Goal: Task Accomplishment & Management: Manage account settings

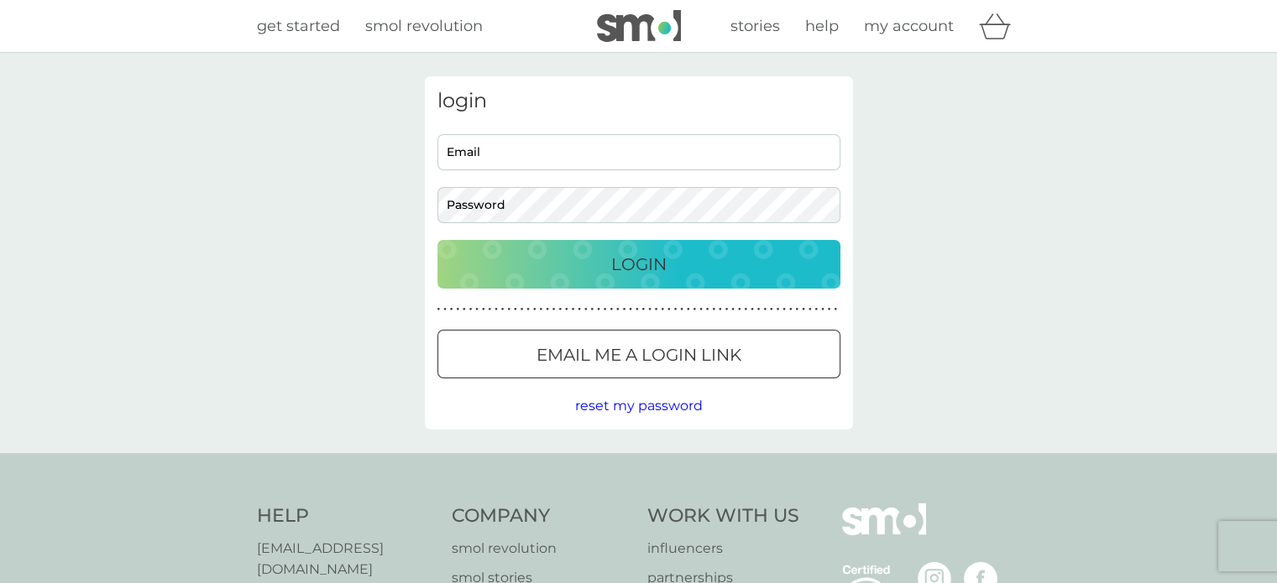
type input "[EMAIL_ADDRESS][DOMAIN_NAME]"
click at [621, 275] on p "Login" at bounding box center [638, 264] width 55 height 27
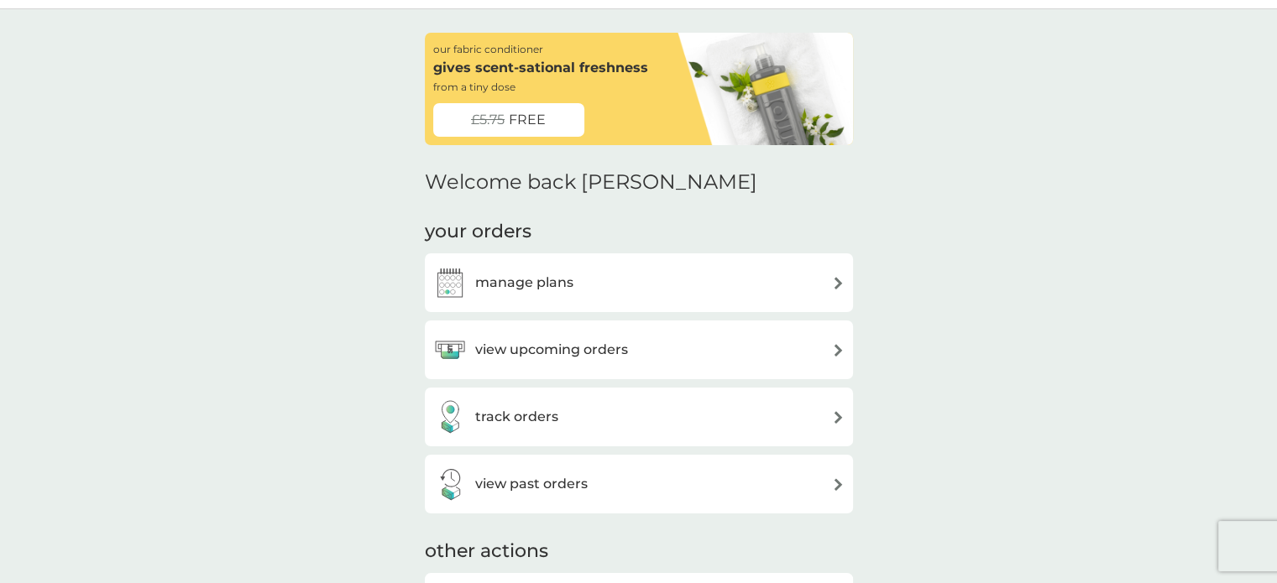
click at [536, 411] on h3 "track orders" at bounding box center [516, 417] width 83 height 22
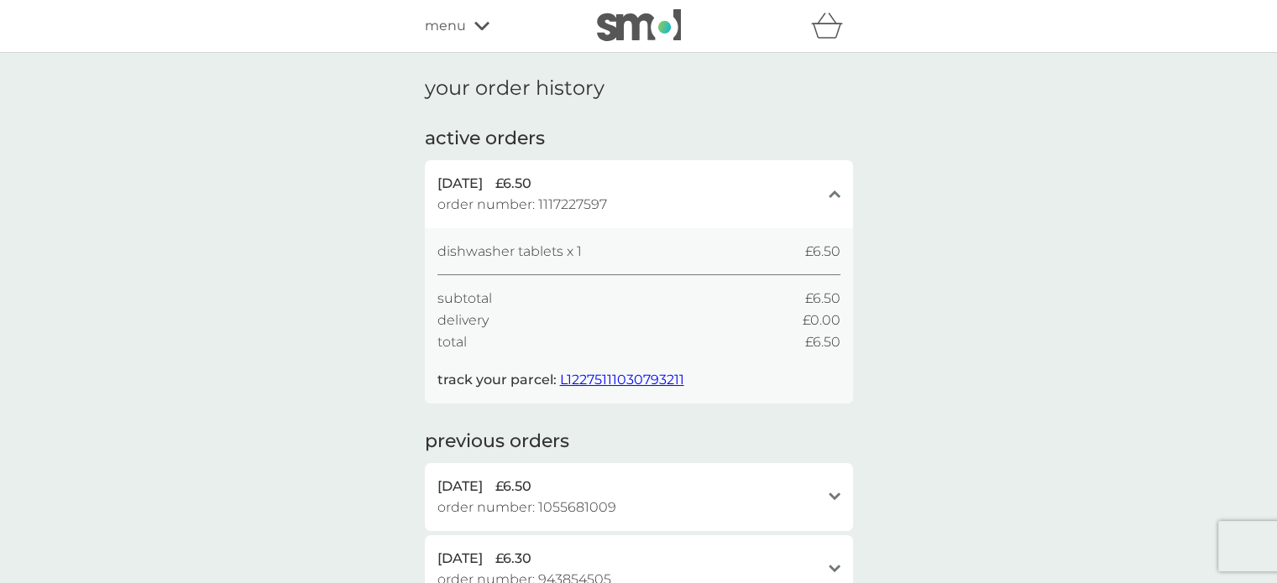
click at [646, 375] on span "L12275111030793211" at bounding box center [622, 380] width 124 height 16
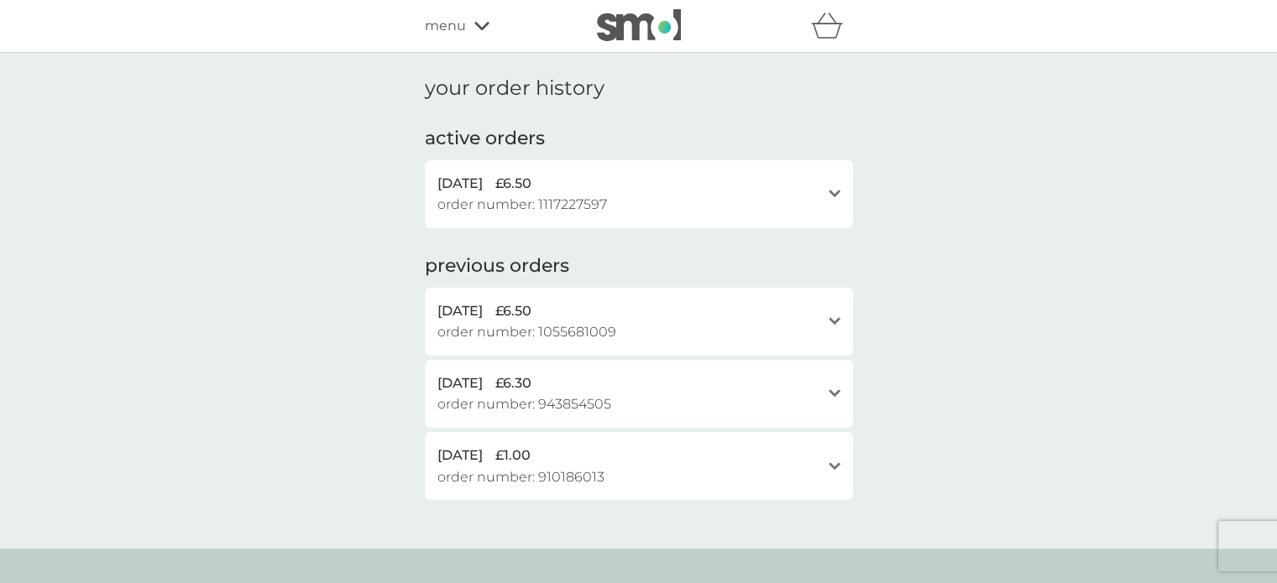
click at [466, 33] on div "menu" at bounding box center [496, 26] width 143 height 22
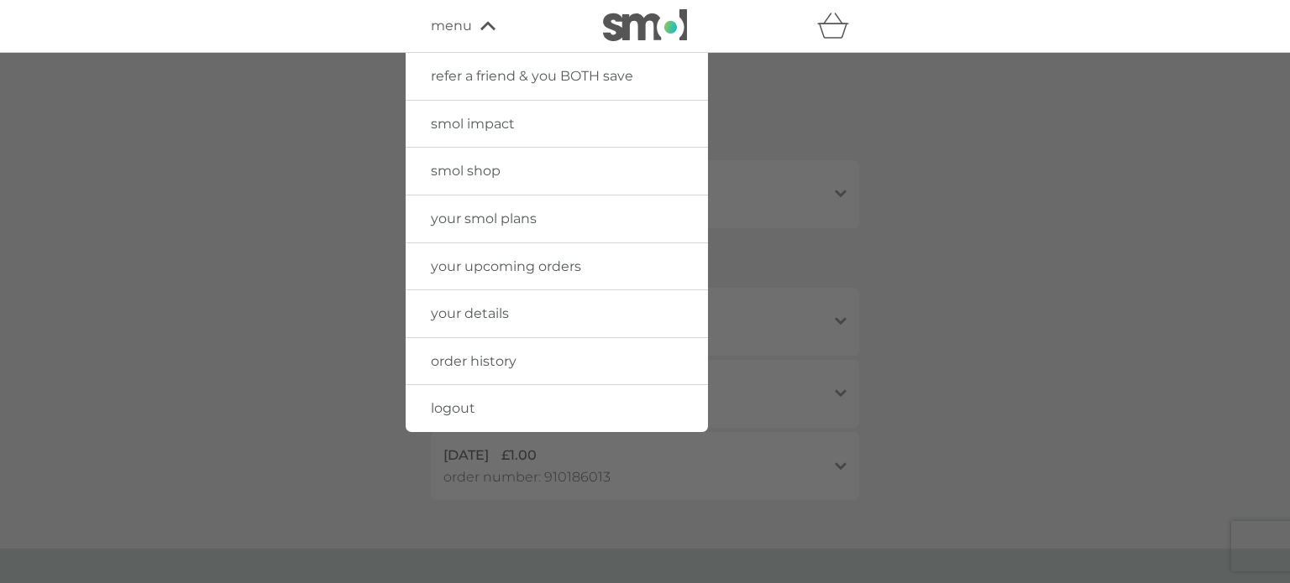
click at [484, 315] on span "your details" at bounding box center [470, 314] width 78 height 16
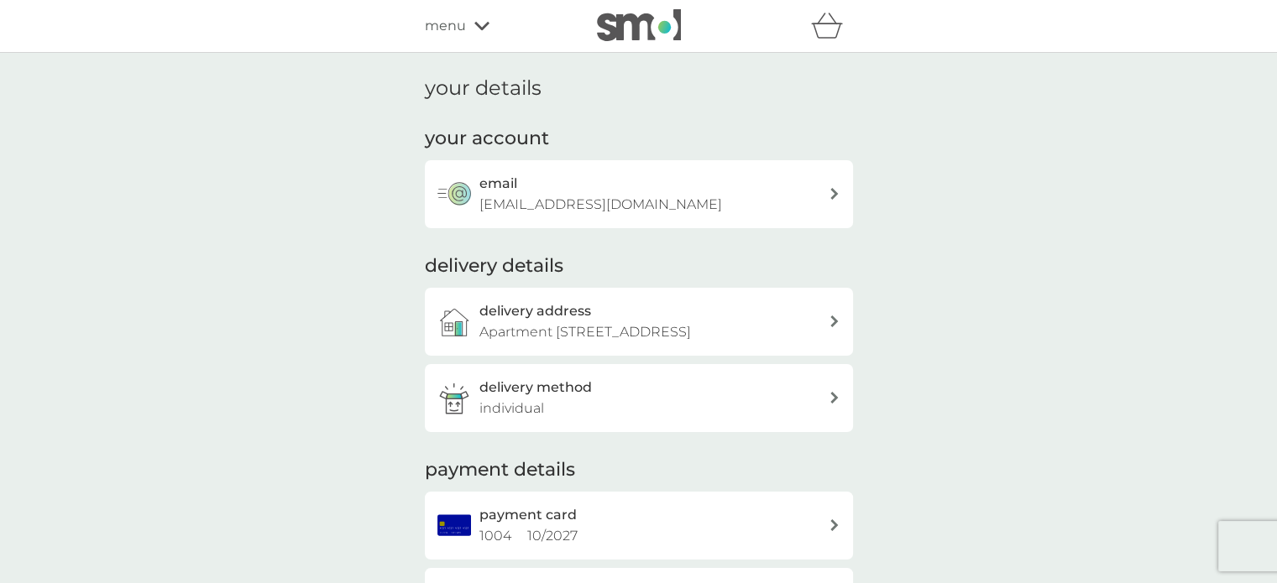
click at [484, 30] on icon at bounding box center [481, 26] width 15 height 10
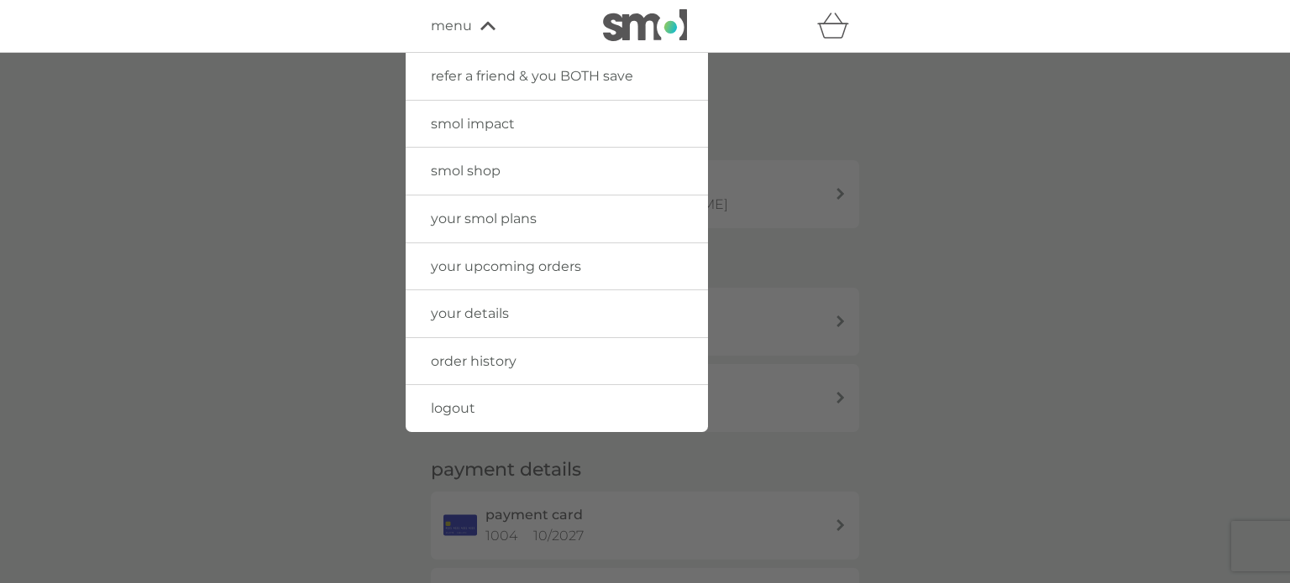
click at [528, 264] on span "your upcoming orders" at bounding box center [506, 267] width 150 height 16
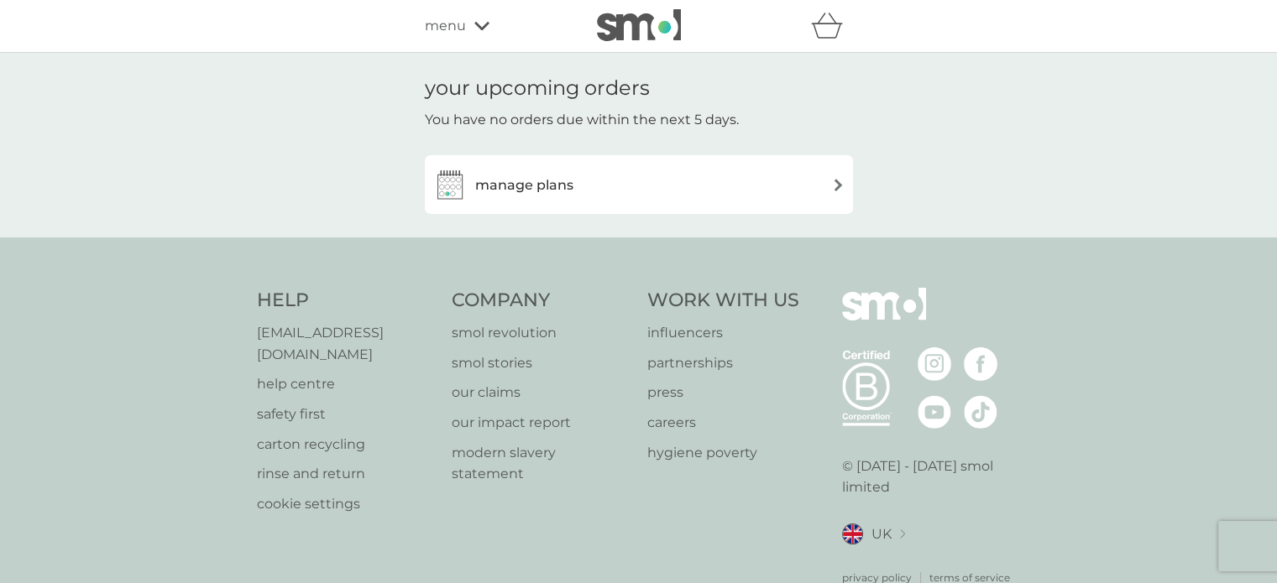
click at [829, 205] on div "manage plans" at bounding box center [639, 184] width 428 height 59
click at [828, 187] on div "manage plans" at bounding box center [638, 185] width 411 height 34
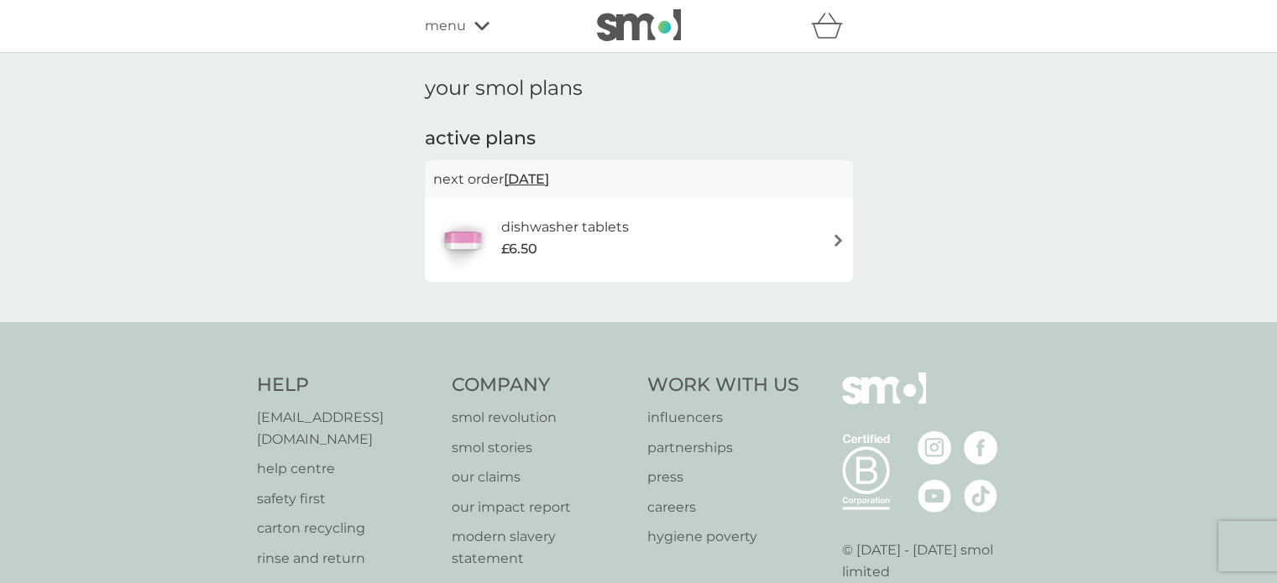
click at [829, 250] on div "dishwasher tablets £6.50" at bounding box center [638, 240] width 411 height 59
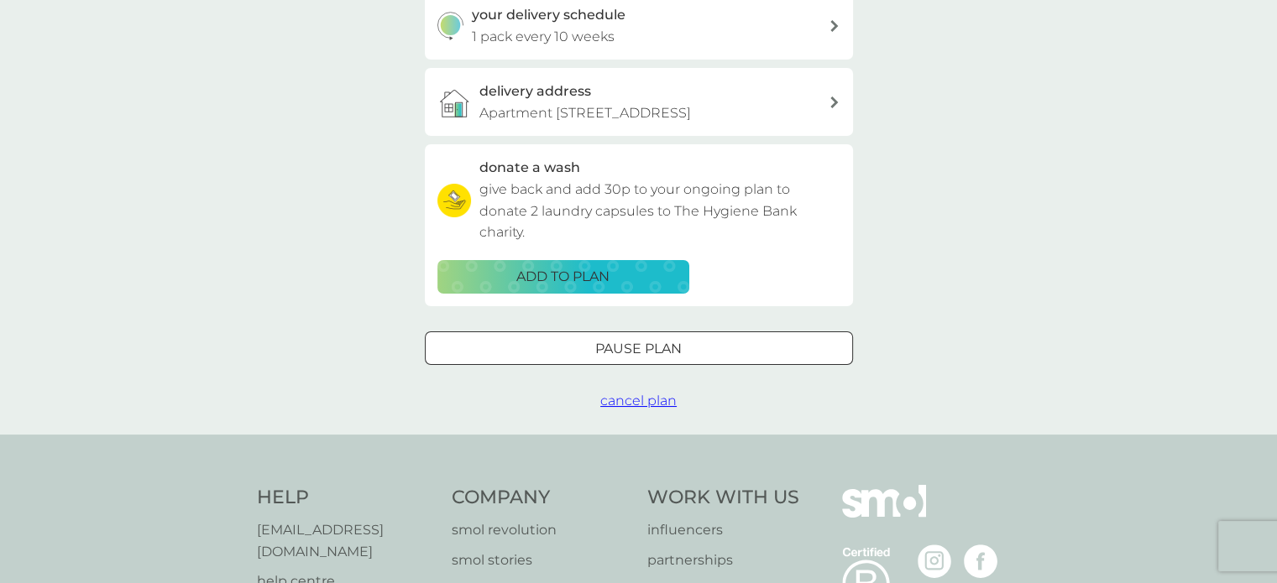
scroll to position [458, 0]
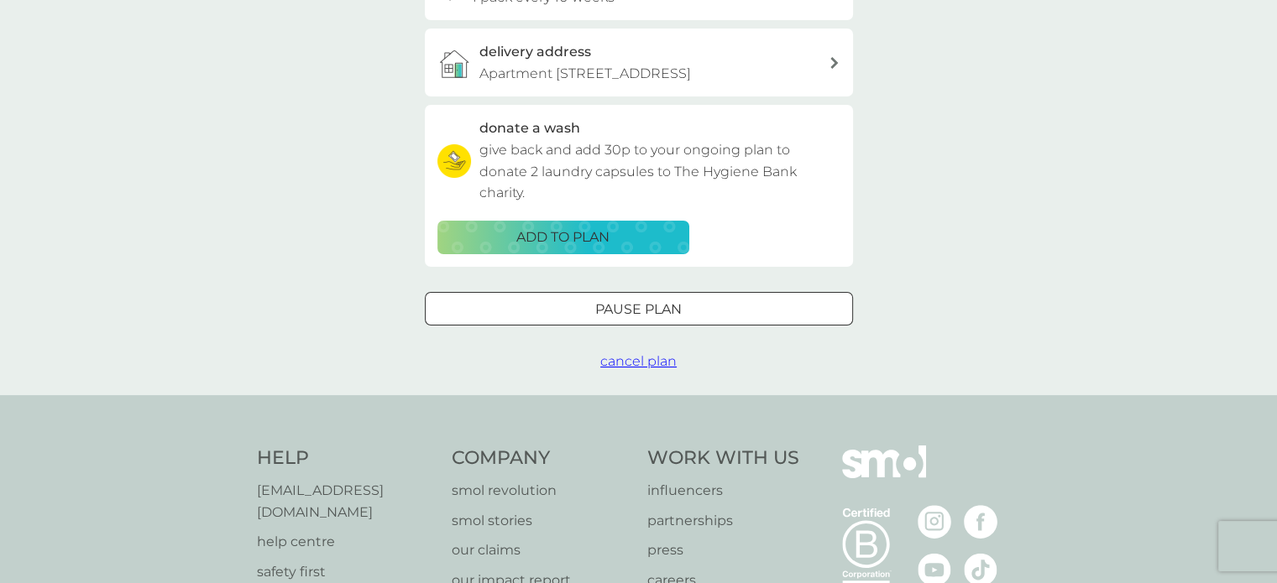
click at [642, 318] on div at bounding box center [639, 310] width 60 height 18
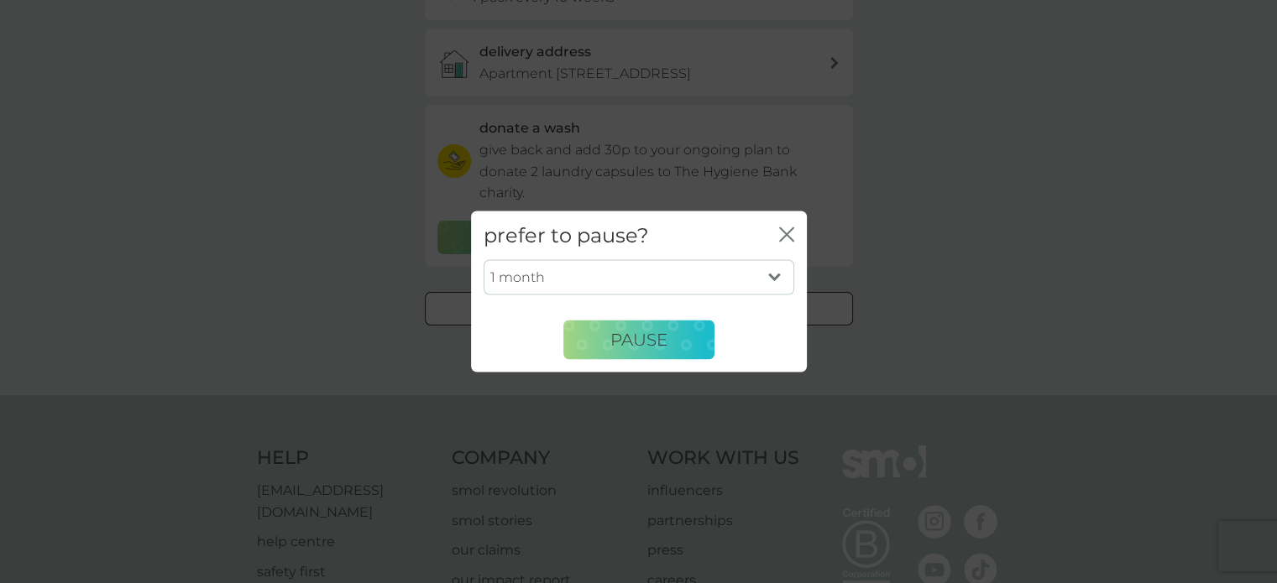
click at [666, 269] on select "1 month 2 months 3 months 4 months 5 months 6 months" at bounding box center [639, 277] width 311 height 35
select select "4"
click at [484, 260] on select "1 month 2 months 3 months 4 months 5 months 6 months" at bounding box center [639, 277] width 311 height 35
click at [646, 340] on span "Pause" at bounding box center [638, 340] width 57 height 20
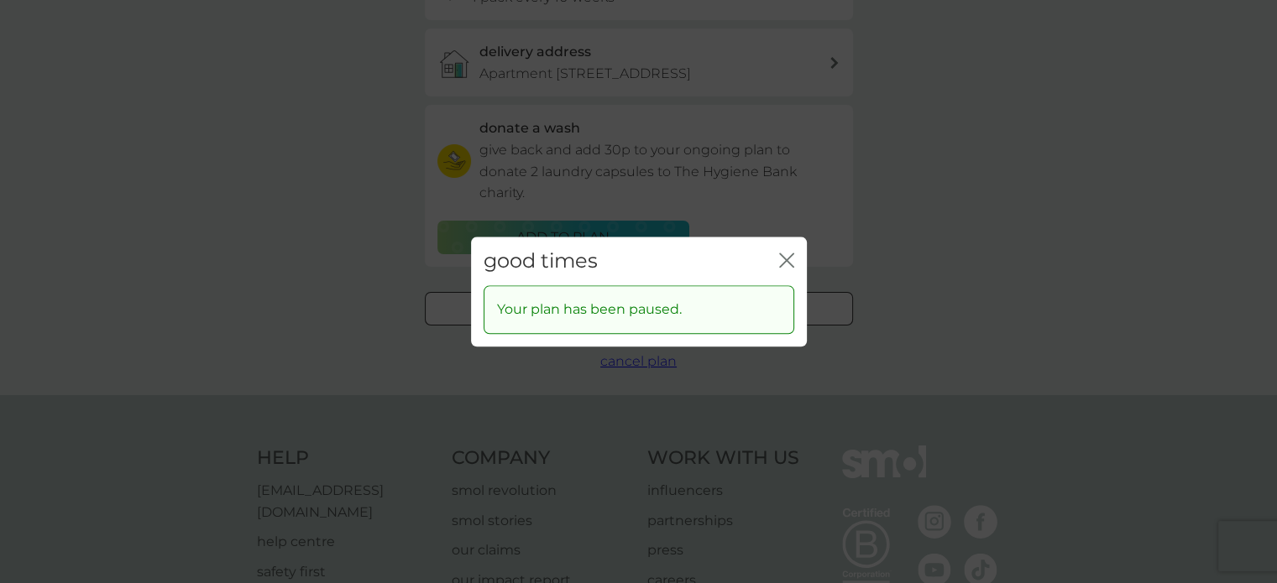
click at [781, 264] on icon "close" at bounding box center [783, 260] width 7 height 13
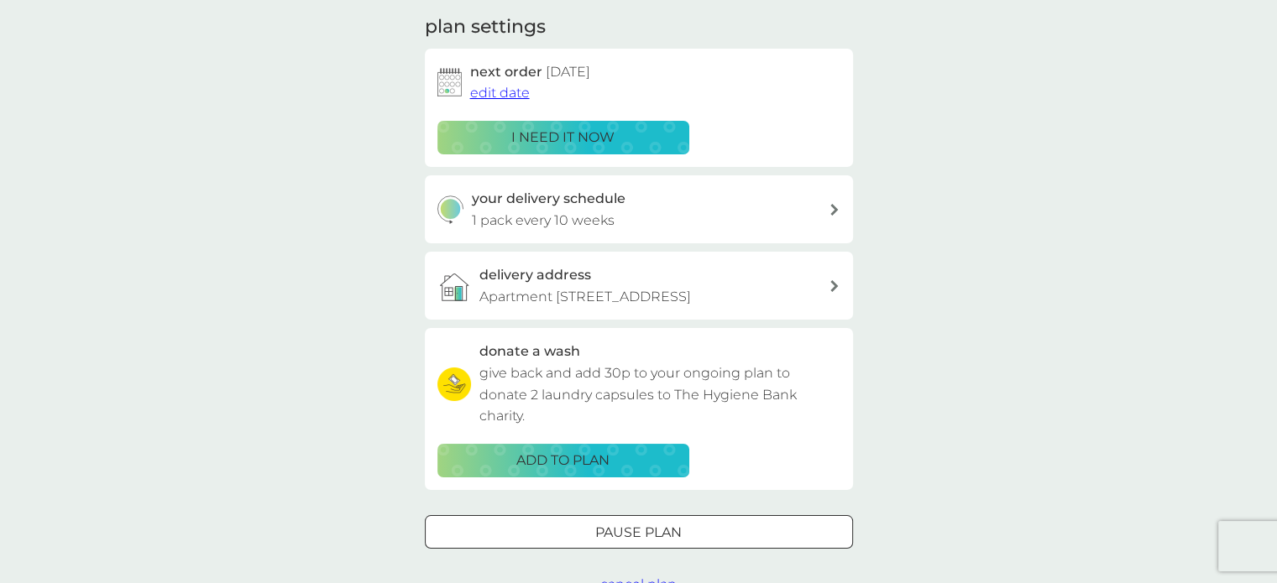
scroll to position [306, 0]
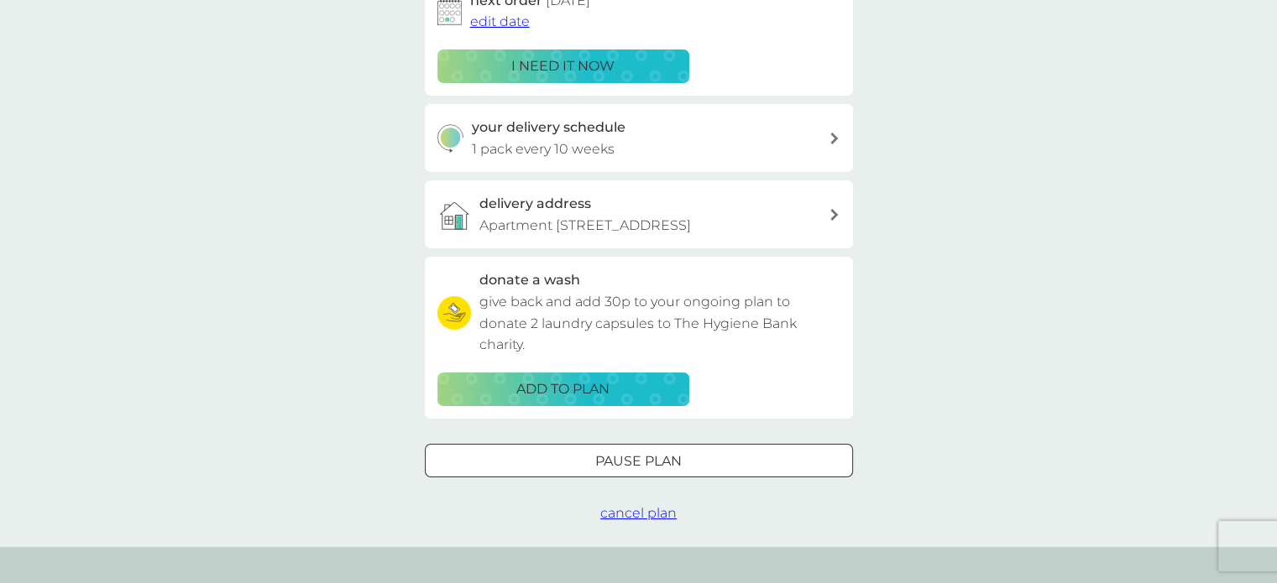
click at [654, 470] on div at bounding box center [639, 462] width 60 height 18
select select "4"
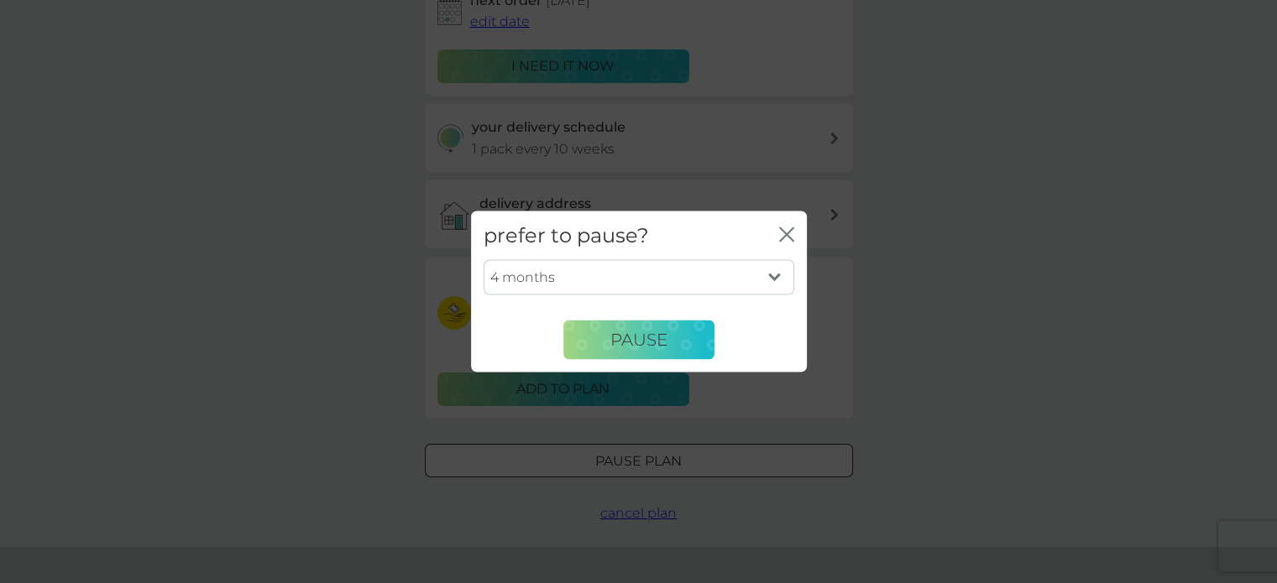
click at [786, 229] on icon "close" at bounding box center [786, 234] width 15 height 15
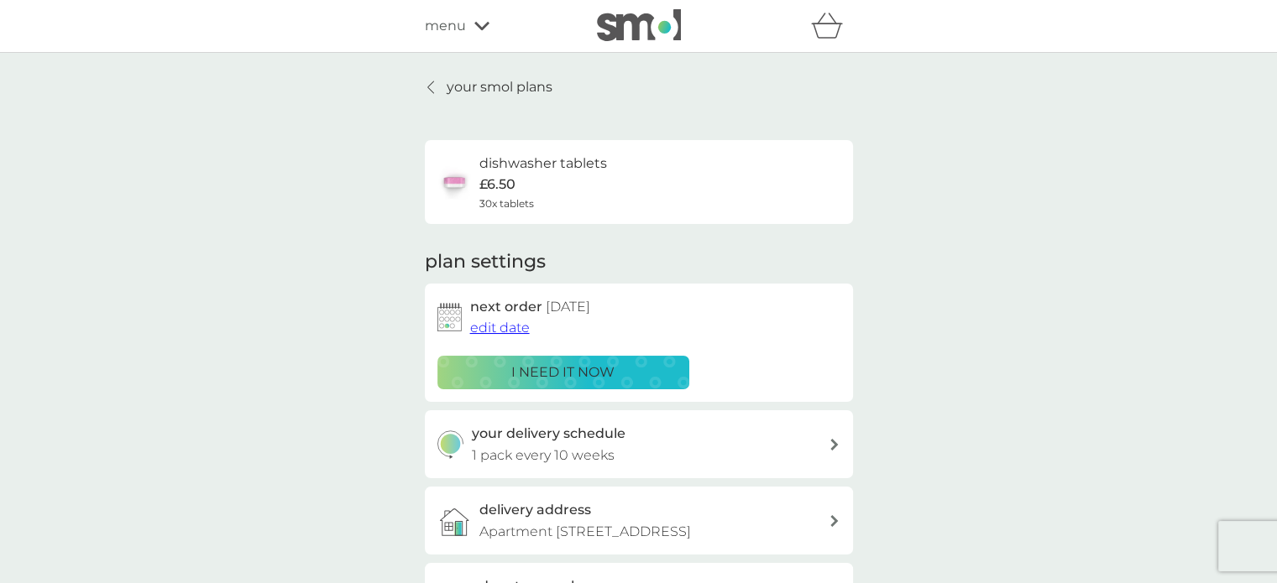
click at [456, 32] on span "menu" at bounding box center [445, 26] width 41 height 22
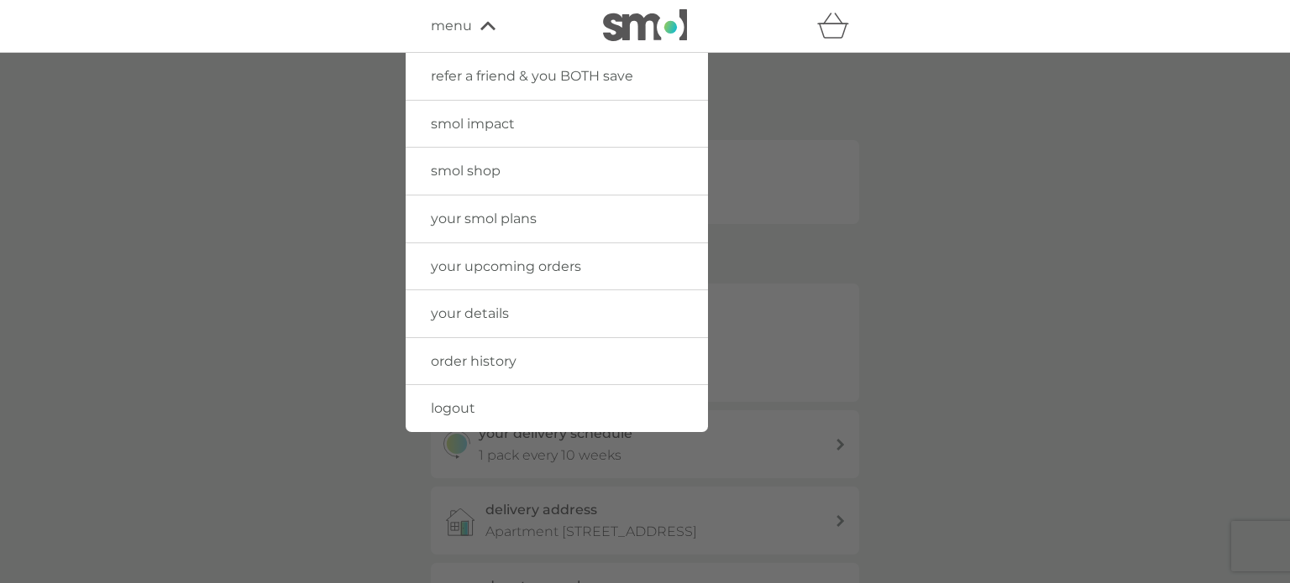
click at [466, 423] on link "logout" at bounding box center [556, 408] width 302 height 47
